Goal: Information Seeking & Learning: Learn about a topic

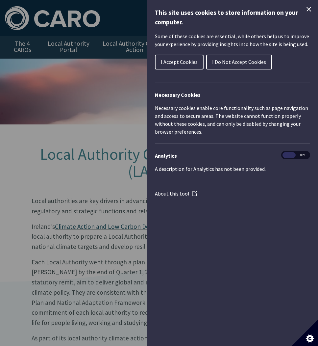
click at [195, 61] on span "I Accept Cookies" at bounding box center [179, 62] width 37 height 7
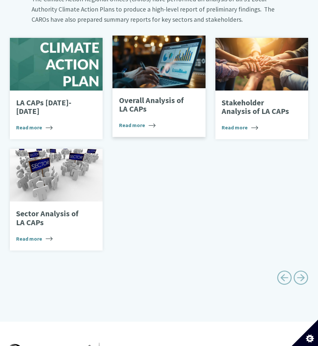
scroll to position [395, 0]
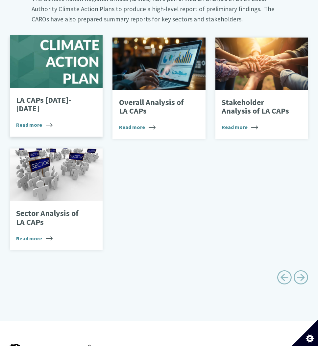
click at [82, 115] on div "LA CAPs 2024-2029 Read more" at bounding box center [56, 112] width 93 height 49
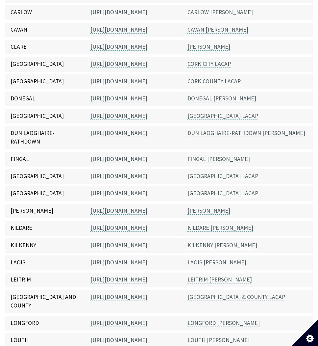
scroll to position [197, 0]
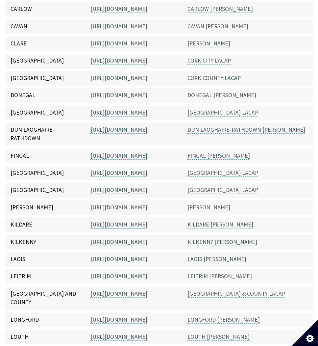
click at [146, 223] on link "[URL][DOMAIN_NAME]" at bounding box center [118, 225] width 57 height 8
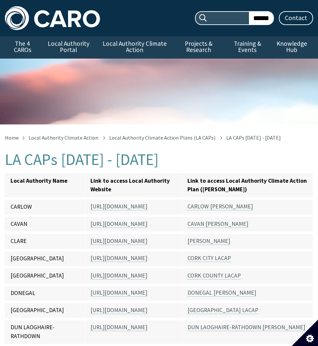
scroll to position [203, 0]
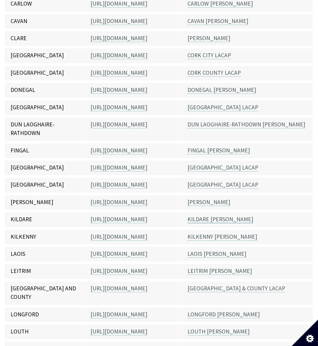
click at [203, 220] on link "KILDARE [PERSON_NAME]" at bounding box center [220, 219] width 66 height 8
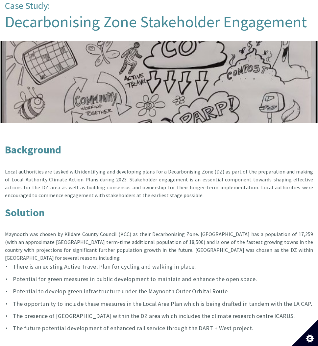
scroll to position [164, 0]
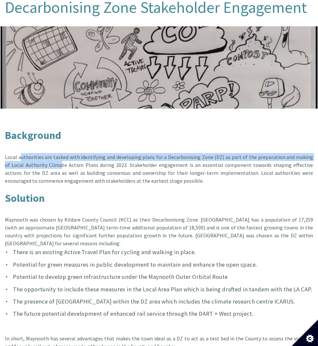
drag, startPoint x: 19, startPoint y: 159, endPoint x: 168, endPoint y: 185, distance: 150.6
click at [156, 182] on div "Local authorities are tasked with identifying and developing plans for a Decarb…" at bounding box center [159, 168] width 308 height 47
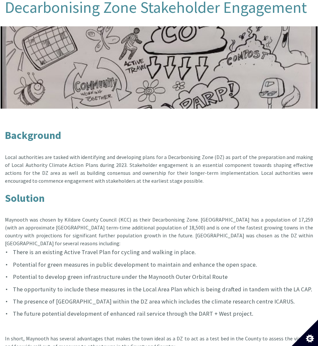
click at [161, 229] on div "Maynooth was chosen by Kildare County Council (KCC) as their Decarbonising Zone…" at bounding box center [159, 227] width 308 height 39
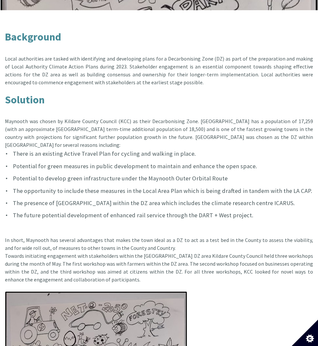
scroll to position [263, 0]
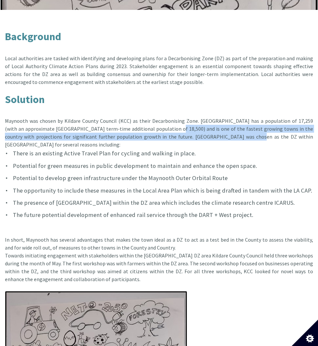
drag, startPoint x: 229, startPoint y: 139, endPoint x: 106, endPoint y: 113, distance: 125.5
click at [106, 113] on div "Maynooth was chosen by Kildare County Council (KCC) as their Decarbonising Zone…" at bounding box center [159, 128] width 308 height 39
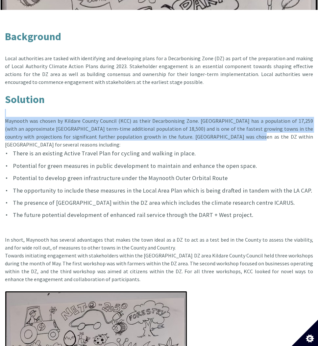
click at [288, 132] on div "Maynooth was chosen by Kildare County Council (KCC) as their Decarbonising Zone…" at bounding box center [159, 128] width 308 height 39
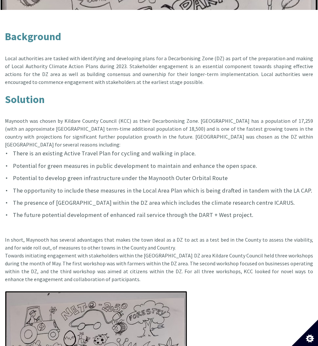
click at [20, 98] on strong "Solution" at bounding box center [25, 99] width 40 height 13
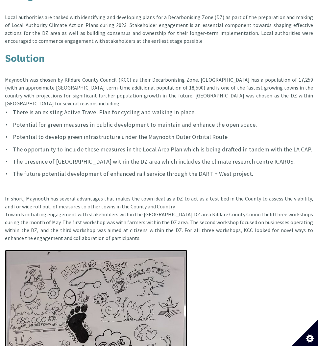
scroll to position [296, 0]
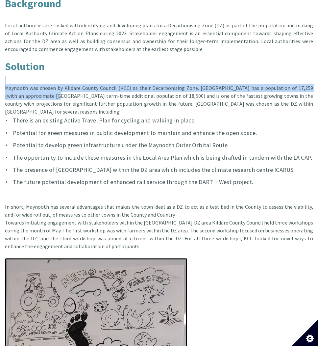
drag, startPoint x: 53, startPoint y: 77, endPoint x: 138, endPoint y: 109, distance: 90.1
click at [138, 109] on div "Maynooth was chosen by Kildare County Council (KCC) as their Decarbonising Zone…" at bounding box center [159, 95] width 308 height 39
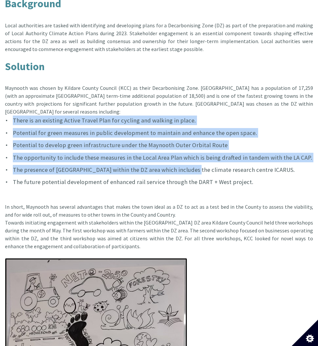
drag, startPoint x: 17, startPoint y: 117, endPoint x: 252, endPoint y: 189, distance: 245.2
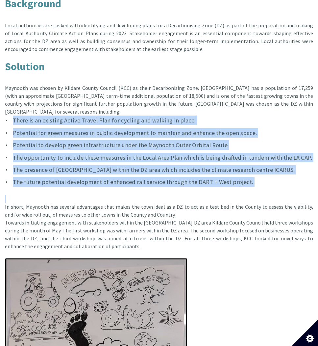
click at [68, 117] on li "There is an existing Active Travel Plan for cycling and walking in place." at bounding box center [159, 120] width 308 height 10
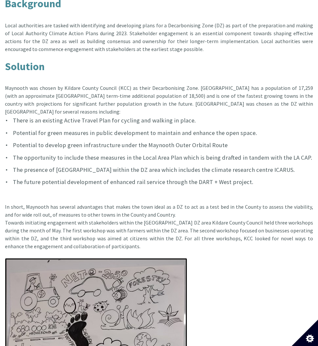
drag, startPoint x: 215, startPoint y: 157, endPoint x: 215, endPoint y: 165, distance: 7.6
click at [215, 165] on ul "There is an existing Active Travel Plan for cycling and walking in place. Poten…" at bounding box center [159, 150] width 308 height 71
drag, startPoint x: 215, startPoint y: 165, endPoint x: 249, endPoint y: 181, distance: 37.7
click at [249, 181] on li "The future potential development of enhanced rail service through the DART + We…" at bounding box center [159, 182] width 308 height 10
drag, startPoint x: 149, startPoint y: 214, endPoint x: 10, endPoint y: 198, distance: 139.8
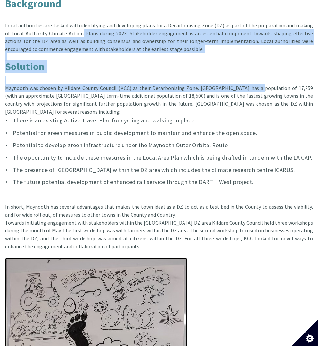
drag, startPoint x: 68, startPoint y: 34, endPoint x: 272, endPoint y: 88, distance: 210.4
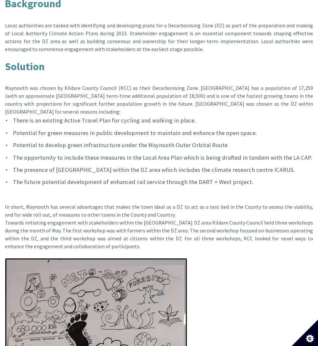
drag, startPoint x: 87, startPoint y: 96, endPoint x: 86, endPoint y: 100, distance: 4.2
click at [86, 100] on div "Maynooth was chosen by Kildare County Council (KCC) as their Decarbonising Zone…" at bounding box center [159, 95] width 308 height 39
drag, startPoint x: 86, startPoint y: 100, endPoint x: 84, endPoint y: 143, distance: 42.8
click at [87, 144] on li "Potential to develop green infrastructure under the Maynooth Outer Orbital Route" at bounding box center [159, 145] width 308 height 10
drag, startPoint x: 110, startPoint y: 109, endPoint x: 235, endPoint y: 129, distance: 126.2
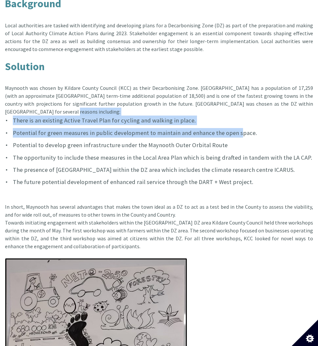
drag, startPoint x: 235, startPoint y: 129, endPoint x: 294, endPoint y: 200, distance: 92.7
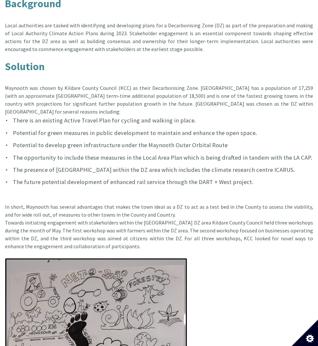
drag, startPoint x: 134, startPoint y: 134, endPoint x: 117, endPoint y: 125, distance: 19.0
click at [134, 135] on li "Potential for green measures in public development to maintain and enhance the …" at bounding box center [159, 133] width 308 height 10
click at [57, 105] on div "Maynooth was chosen by Kildare County Council (KCC) as their Decarbonising Zone…" at bounding box center [159, 95] width 308 height 39
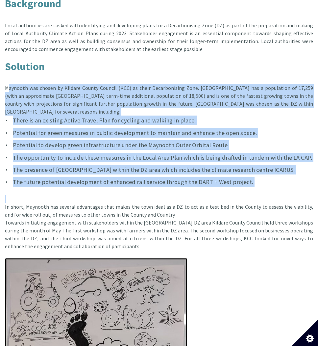
drag, startPoint x: 26, startPoint y: 98, endPoint x: 258, endPoint y: 190, distance: 248.9
copy article "Maynooth was chosen by Kildare County Council (KCC) as their Decarbonising Zone…"
click at [17, 99] on div "Maynooth was chosen by Kildare County Council (KCC) as their Decarbonising Zone…" at bounding box center [159, 95] width 308 height 39
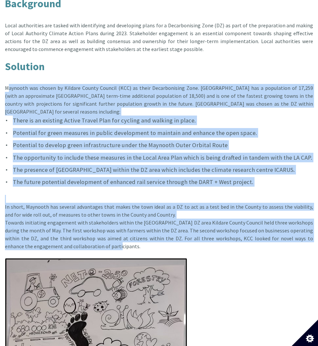
drag, startPoint x: 6, startPoint y: 86, endPoint x: 83, endPoint y: 249, distance: 180.7
copy article "Maynooth was chosen by Kildare County Council (KCC) as their Decarbonising Zone…"
